Goal: Task Accomplishment & Management: Use online tool/utility

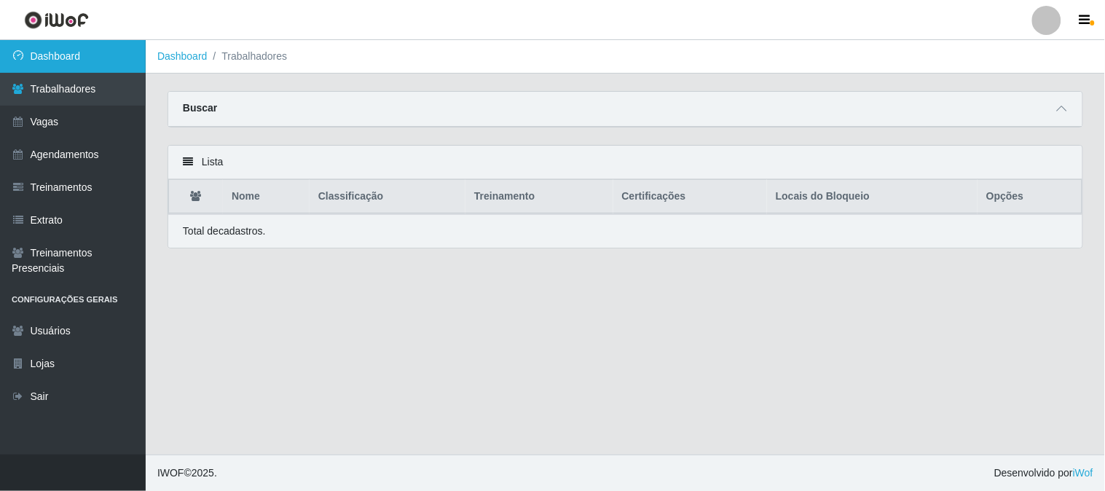
click at [106, 60] on link "Dashboard" at bounding box center [73, 56] width 146 height 33
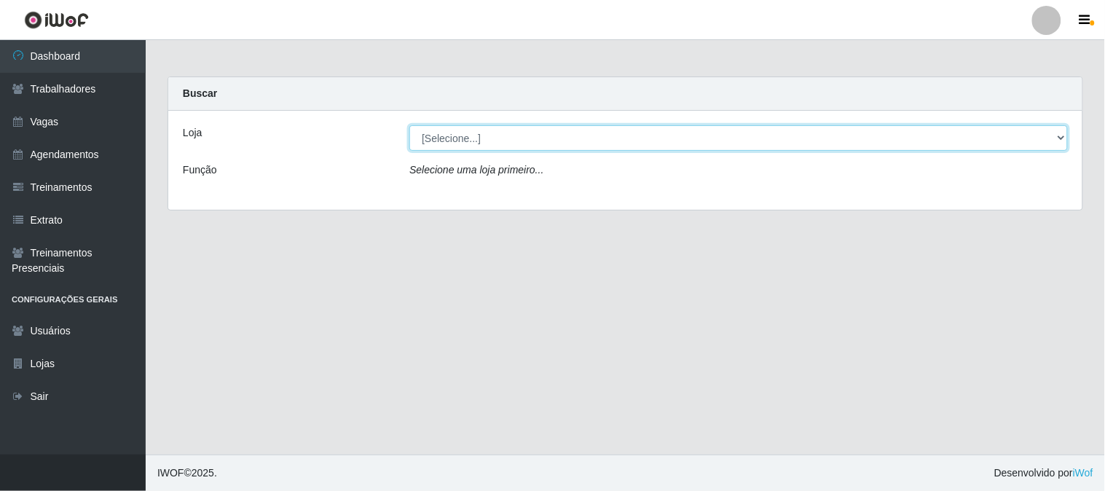
click at [445, 139] on select "[Selecione...] Sapore D'italia" at bounding box center [738, 137] width 658 height 25
select select "266"
click at [409, 125] on select "[Selecione...] Sapore D'italia" at bounding box center [738, 137] width 658 height 25
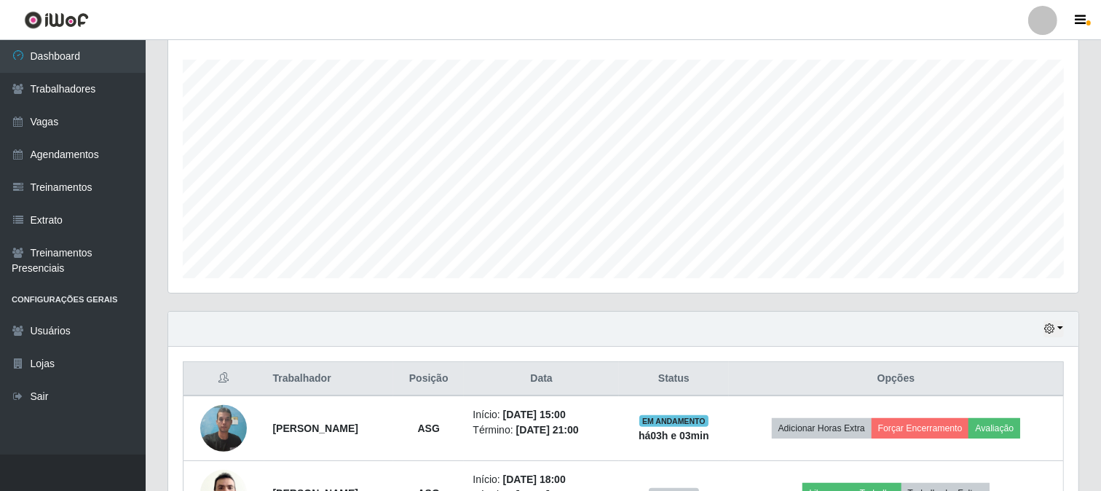
scroll to position [347, 0]
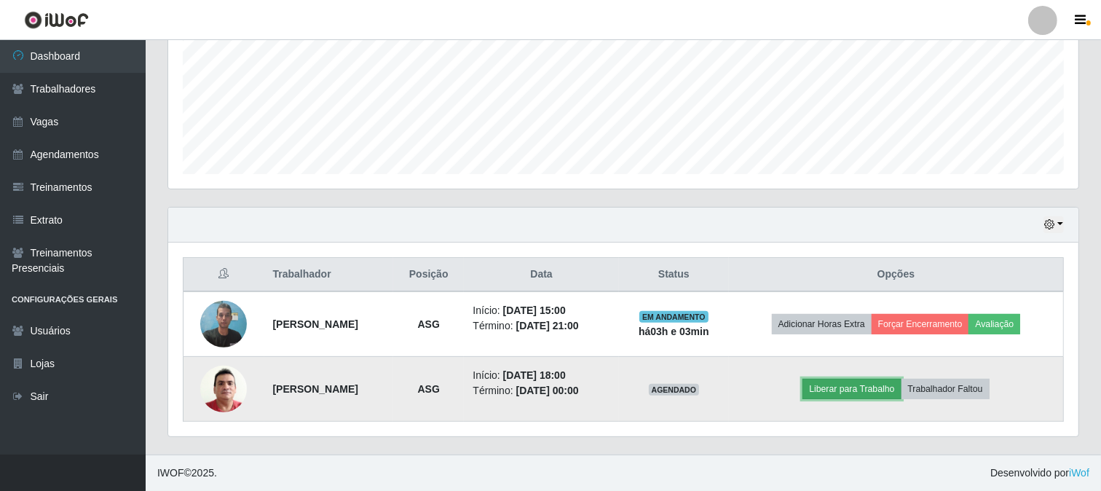
click at [885, 384] on button "Liberar para Trabalho" at bounding box center [851, 389] width 98 height 20
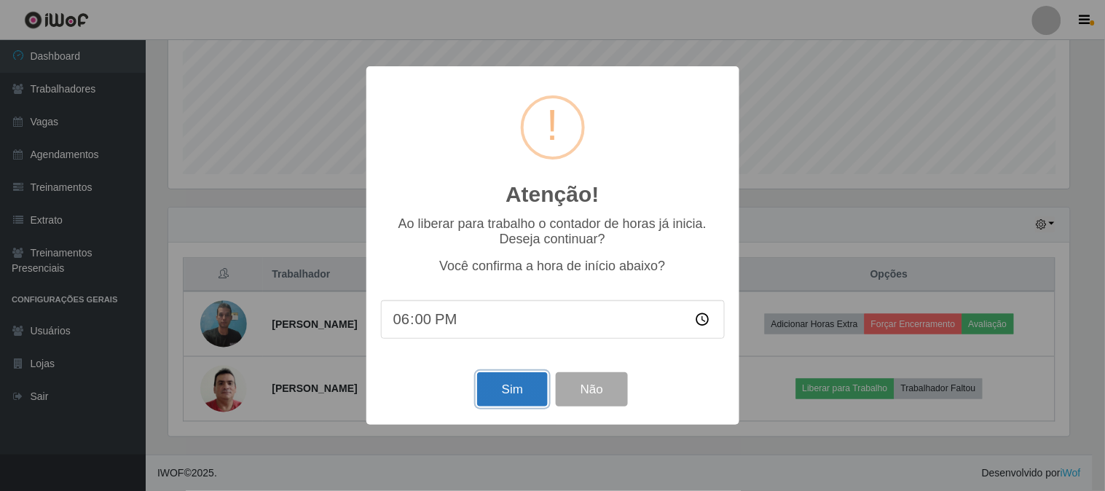
click at [533, 395] on button "Sim" at bounding box center [512, 389] width 71 height 34
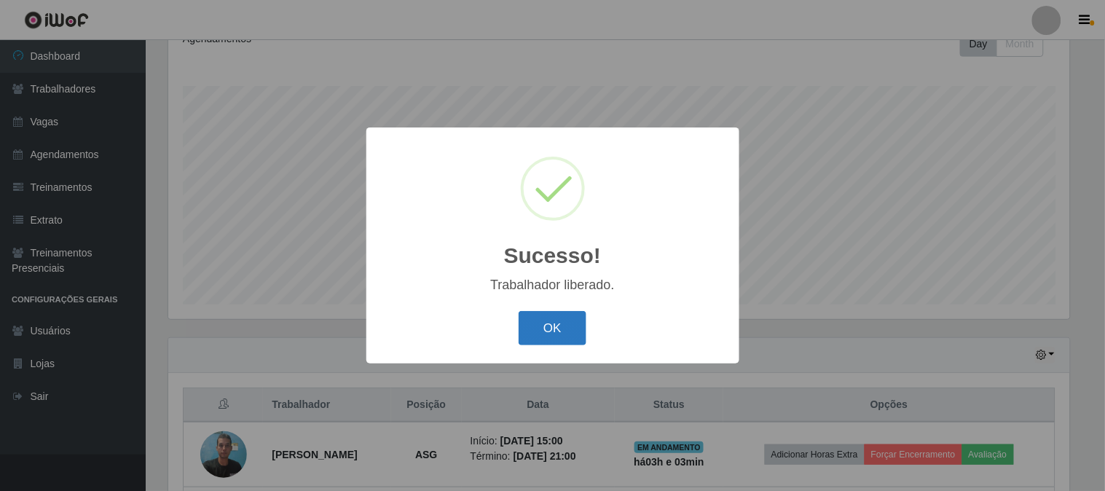
click at [558, 331] on button "OK" at bounding box center [552, 328] width 68 height 34
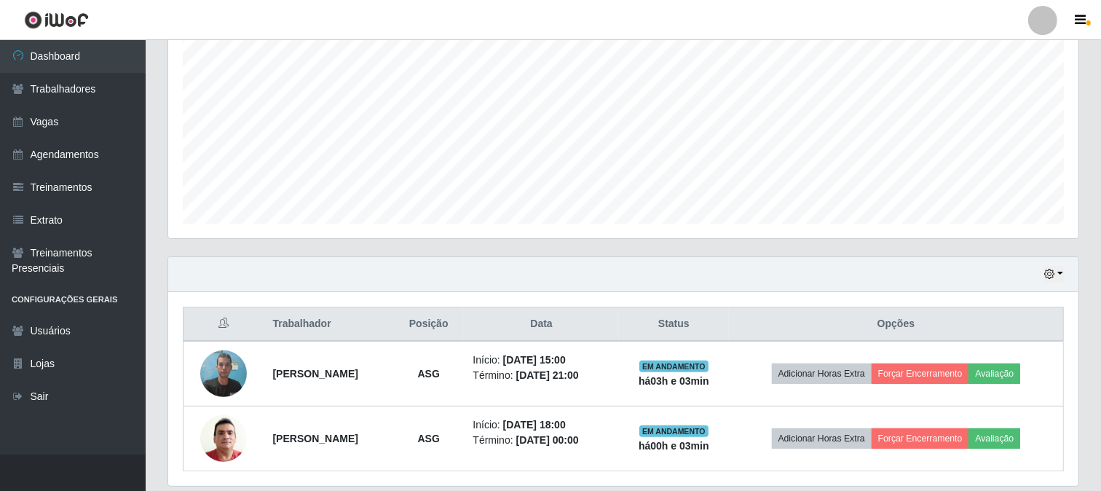
scroll to position [347, 0]
